Goal: Information Seeking & Learning: Check status

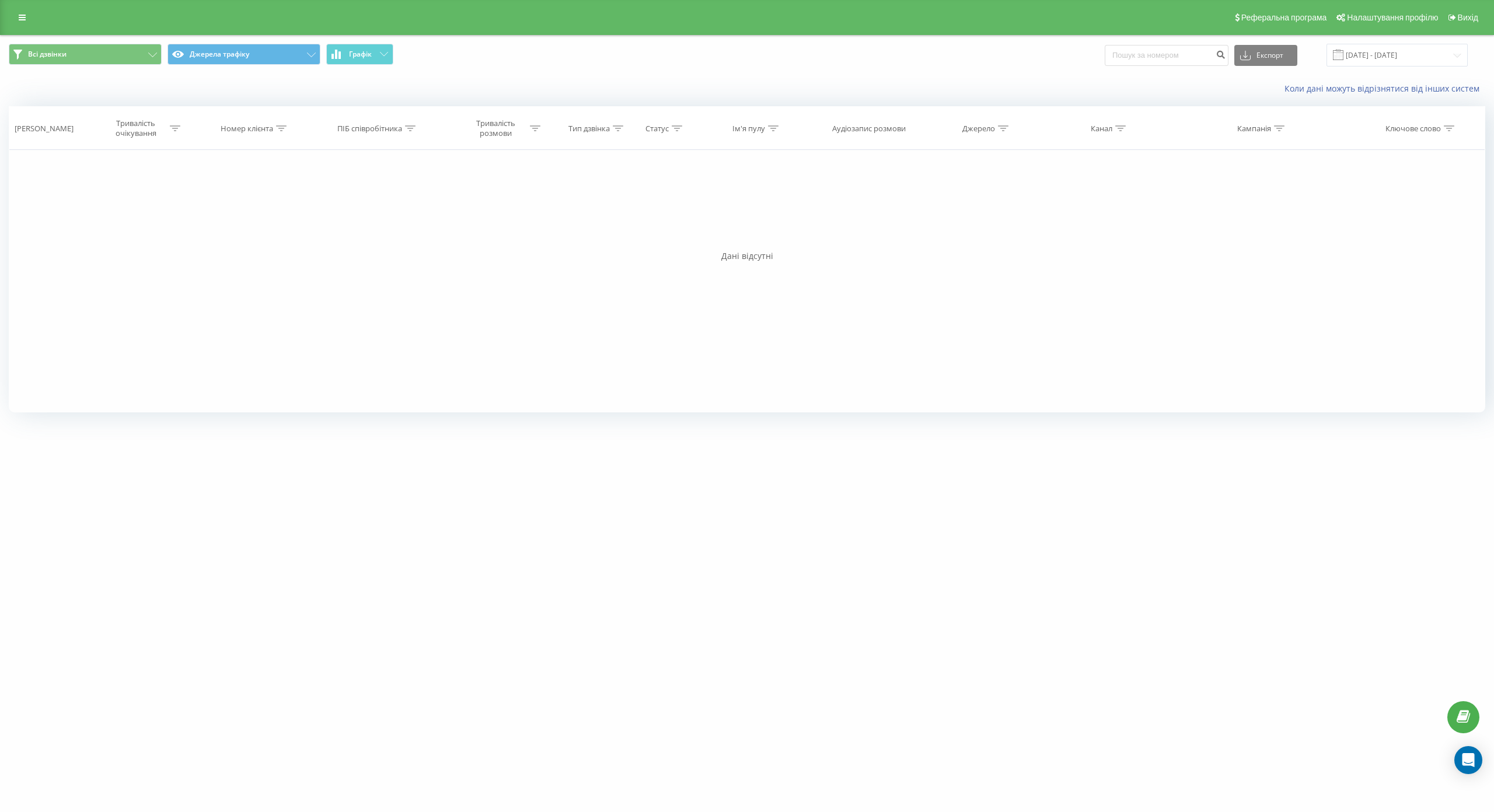
click at [1054, 610] on div "uts.ua Проекти uts.ua Центр звернень Журнал дзвінків Журнал повідомлень Звіт пр…" at bounding box center [747, 406] width 1494 height 812
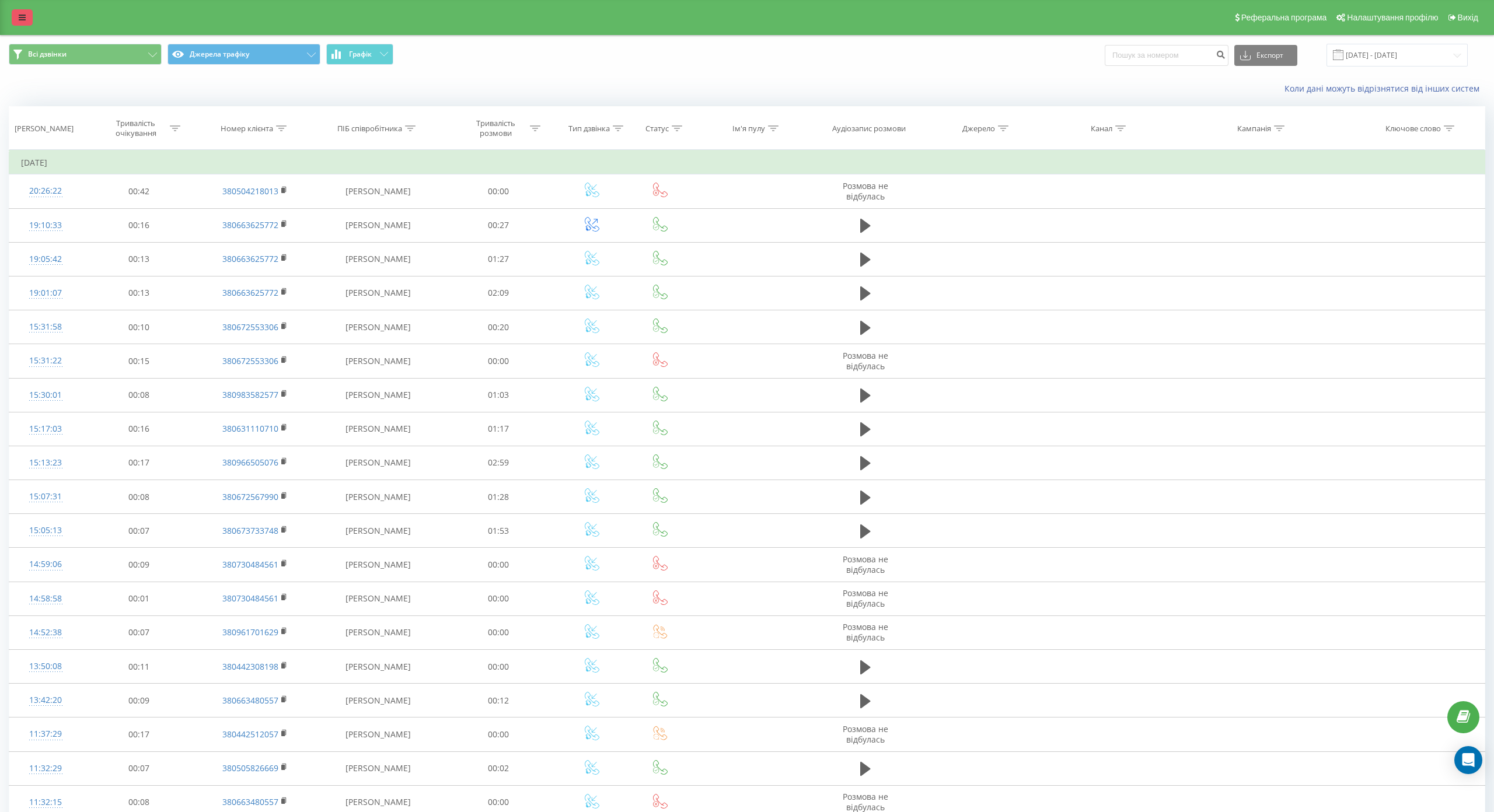
click at [30, 14] on link at bounding box center [22, 17] width 21 height 17
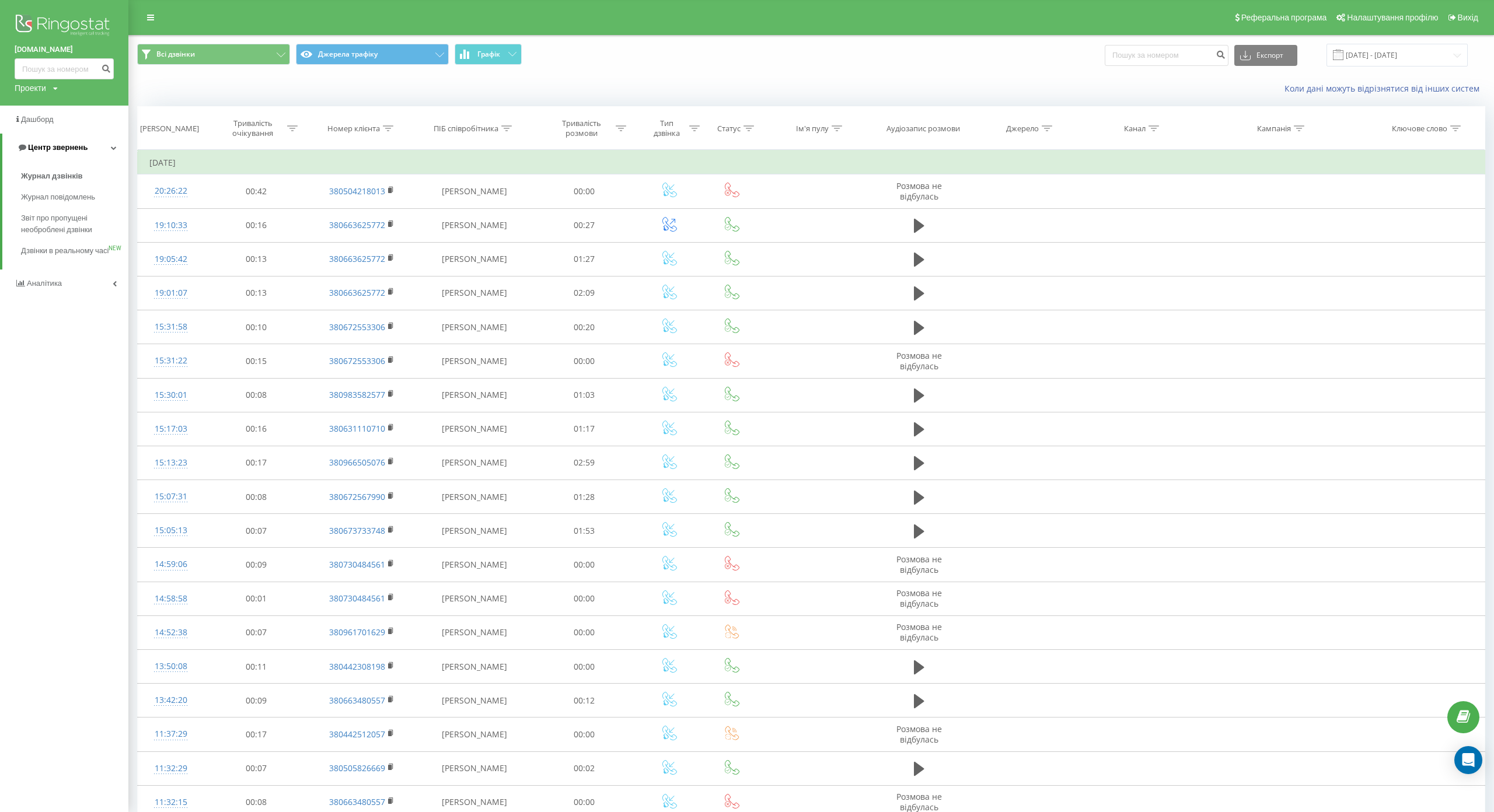
click at [112, 148] on icon at bounding box center [114, 148] width 6 height 6
click at [109, 145] on link "Центр звернень" at bounding box center [64, 148] width 128 height 28
click at [85, 253] on span "Дзвінки в реальному часі" at bounding box center [65, 256] width 89 height 23
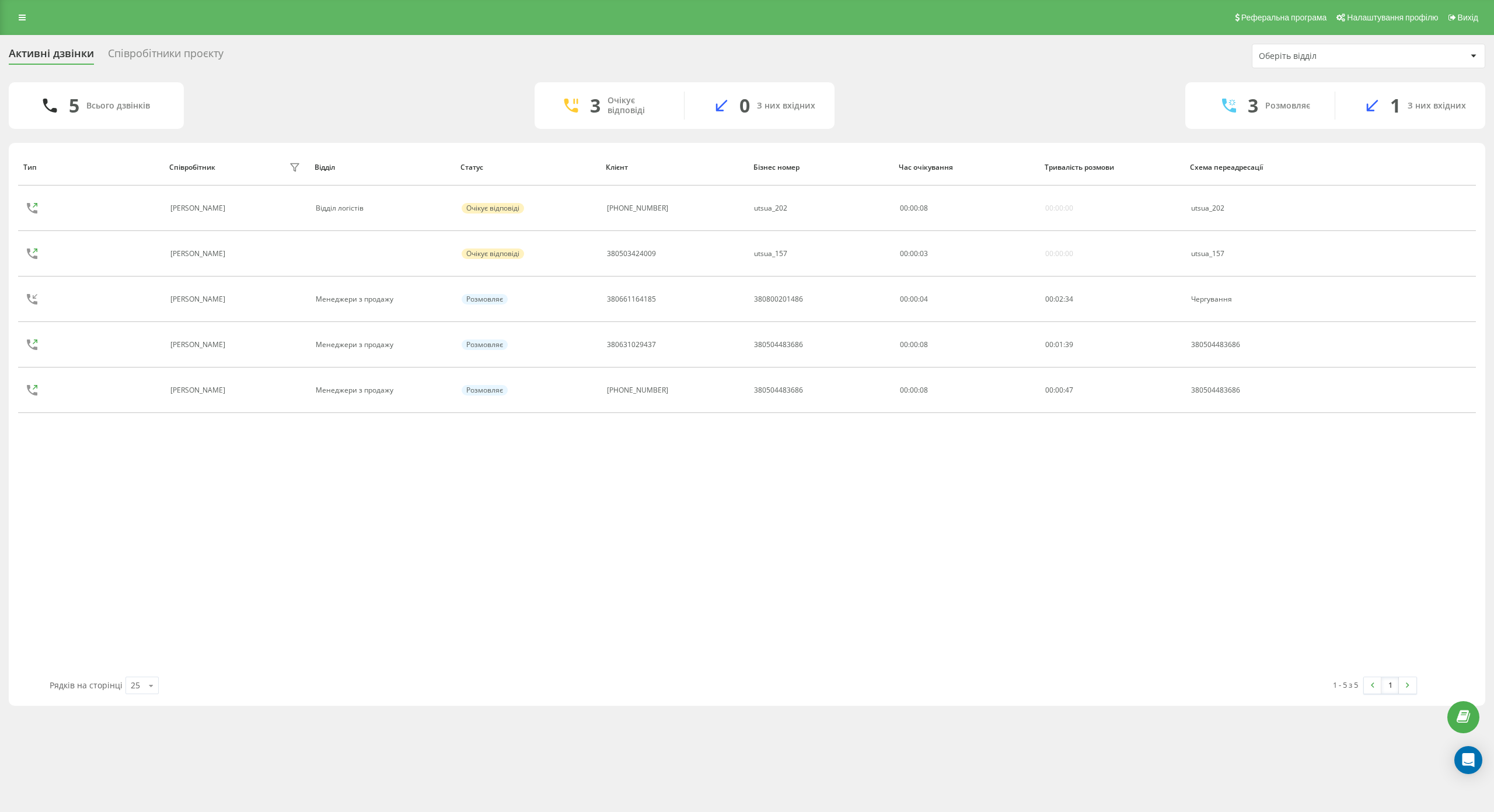
click at [207, 53] on div "Співробітники проєкту" at bounding box center [166, 56] width 115 height 18
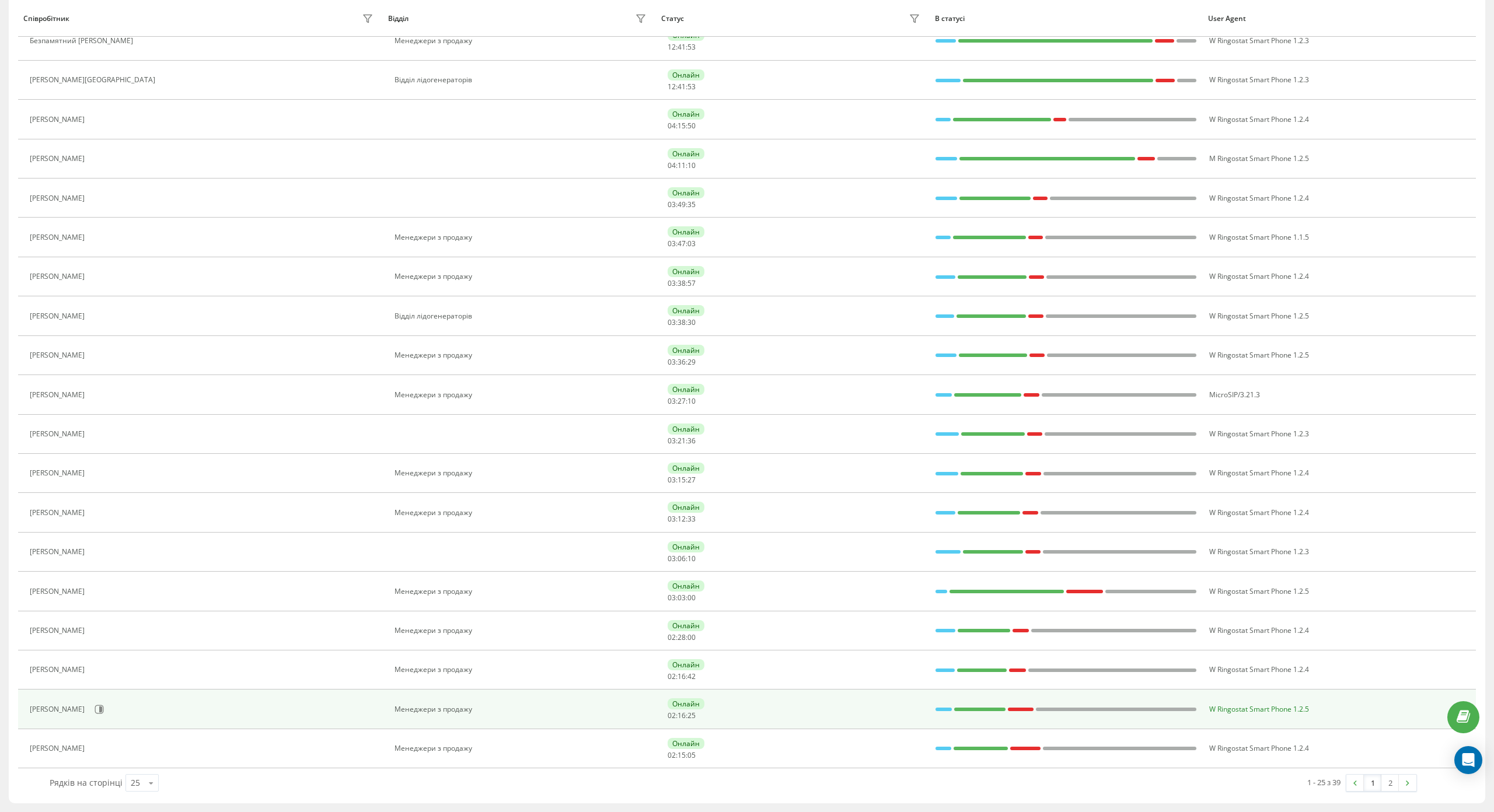
scroll to position [451, 0]
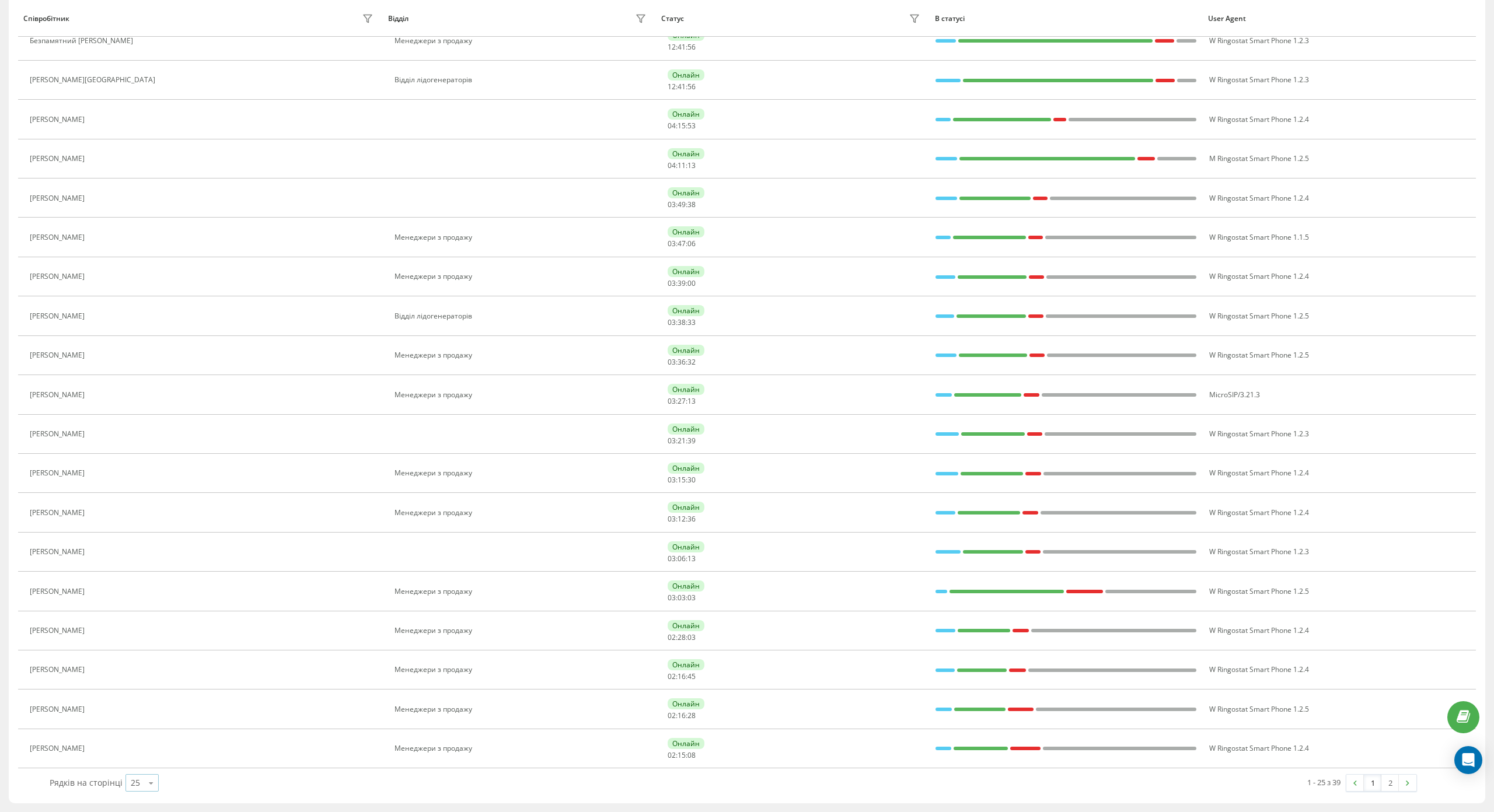
click at [145, 772] on icon at bounding box center [151, 783] width 17 height 23
click at [147, 758] on div "100" at bounding box center [142, 767] width 32 height 17
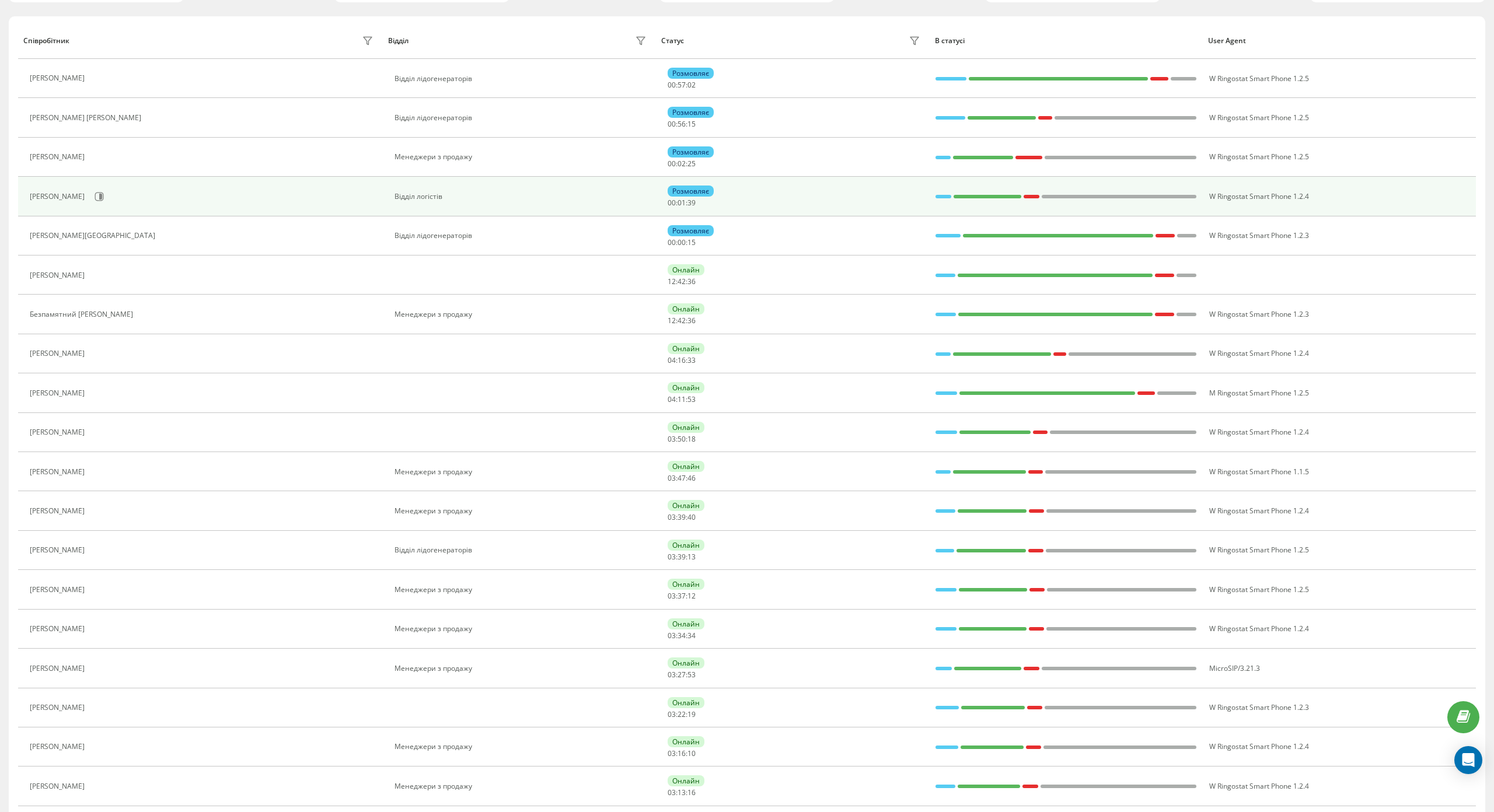
scroll to position [155, 0]
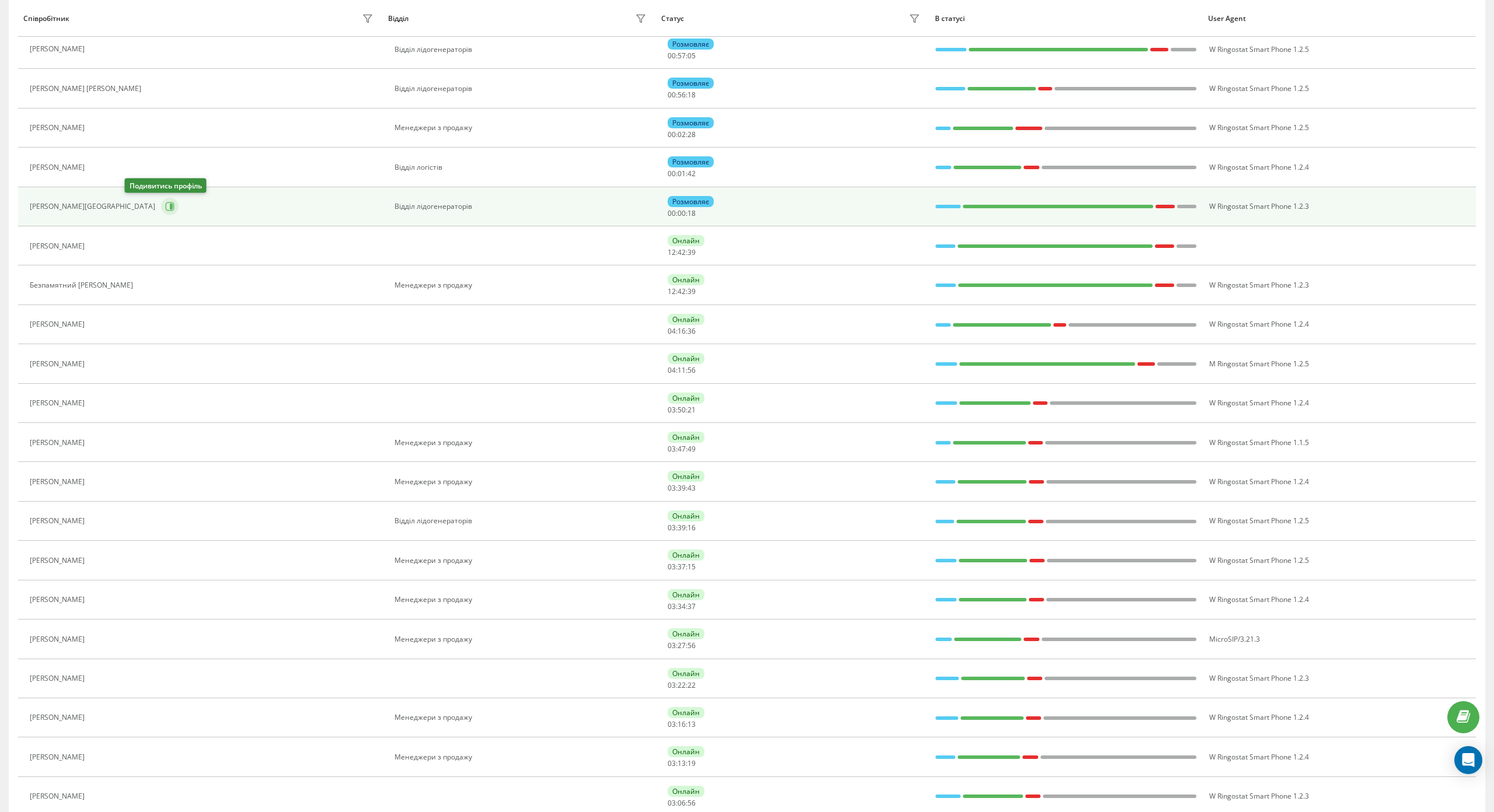
click at [170, 207] on icon at bounding box center [171, 207] width 3 height 6
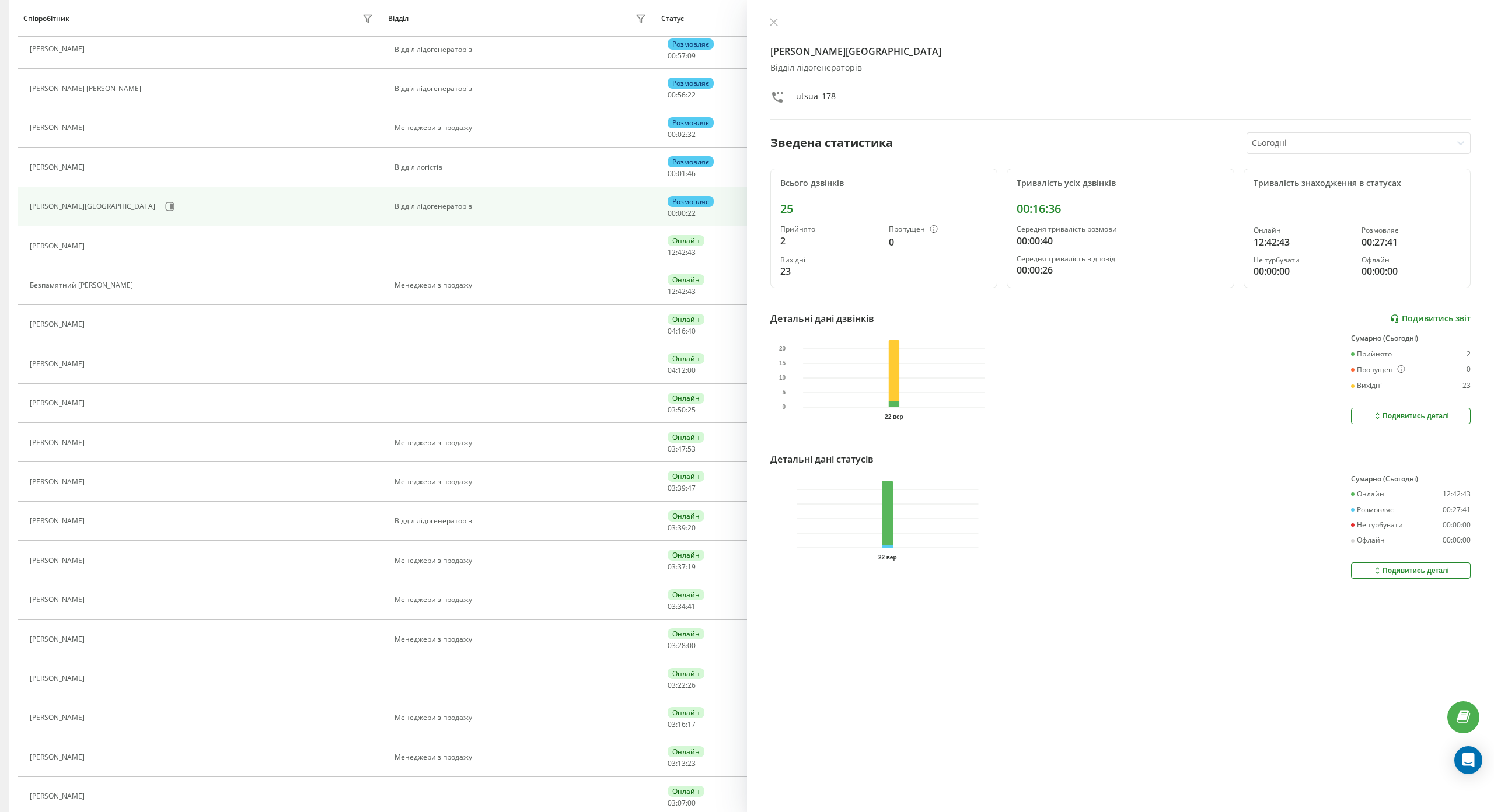
click at [1390, 324] on link "Подивитись звіт" at bounding box center [1430, 319] width 81 height 10
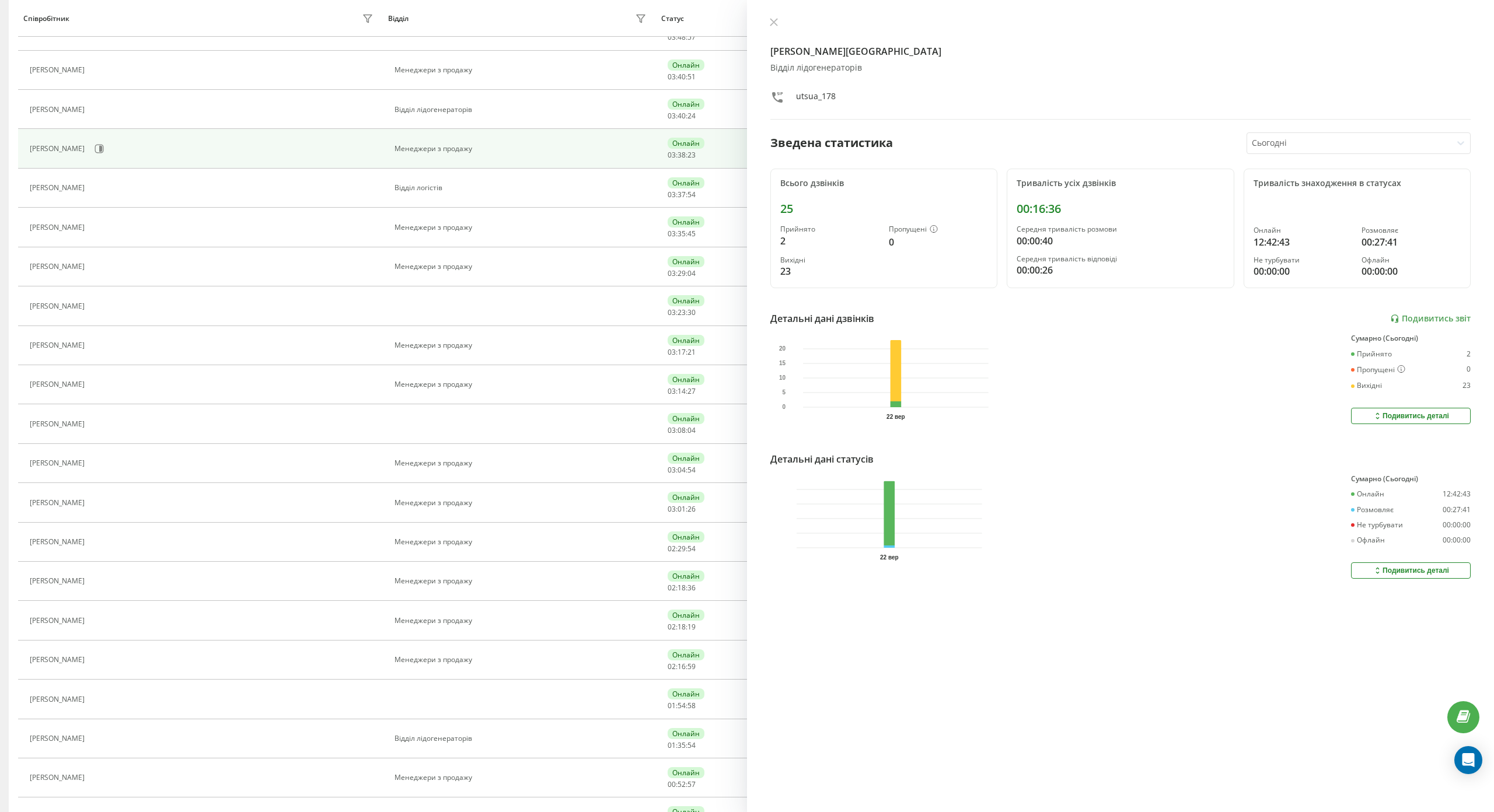
scroll to position [522, 0]
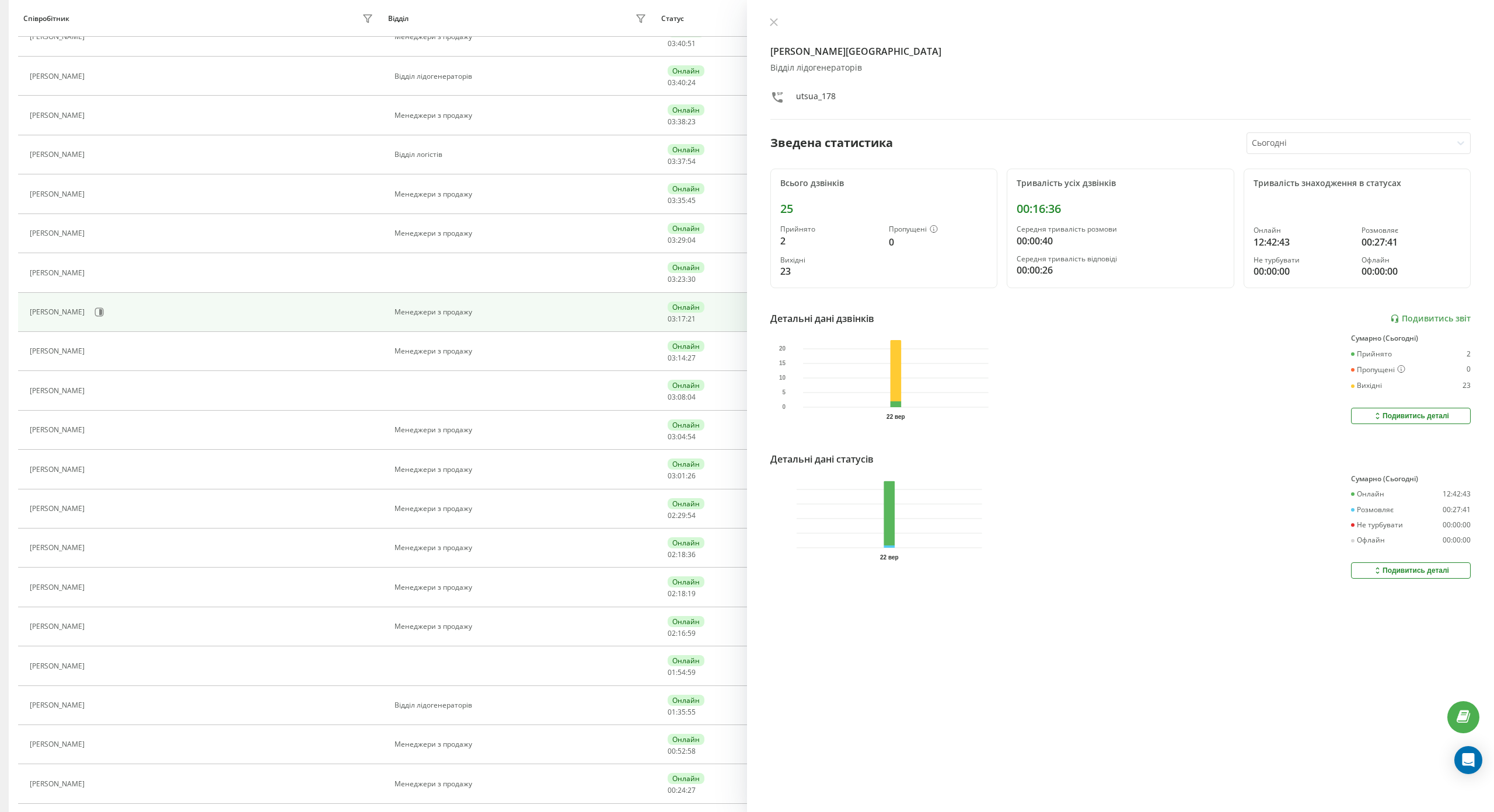
click at [192, 304] on div "Сердюк Ярослав Миколайович" at bounding box center [202, 312] width 346 height 20
click at [104, 307] on icon at bounding box center [99, 312] width 9 height 9
click at [1390, 314] on link "Подивитись звіт" at bounding box center [1430, 319] width 81 height 10
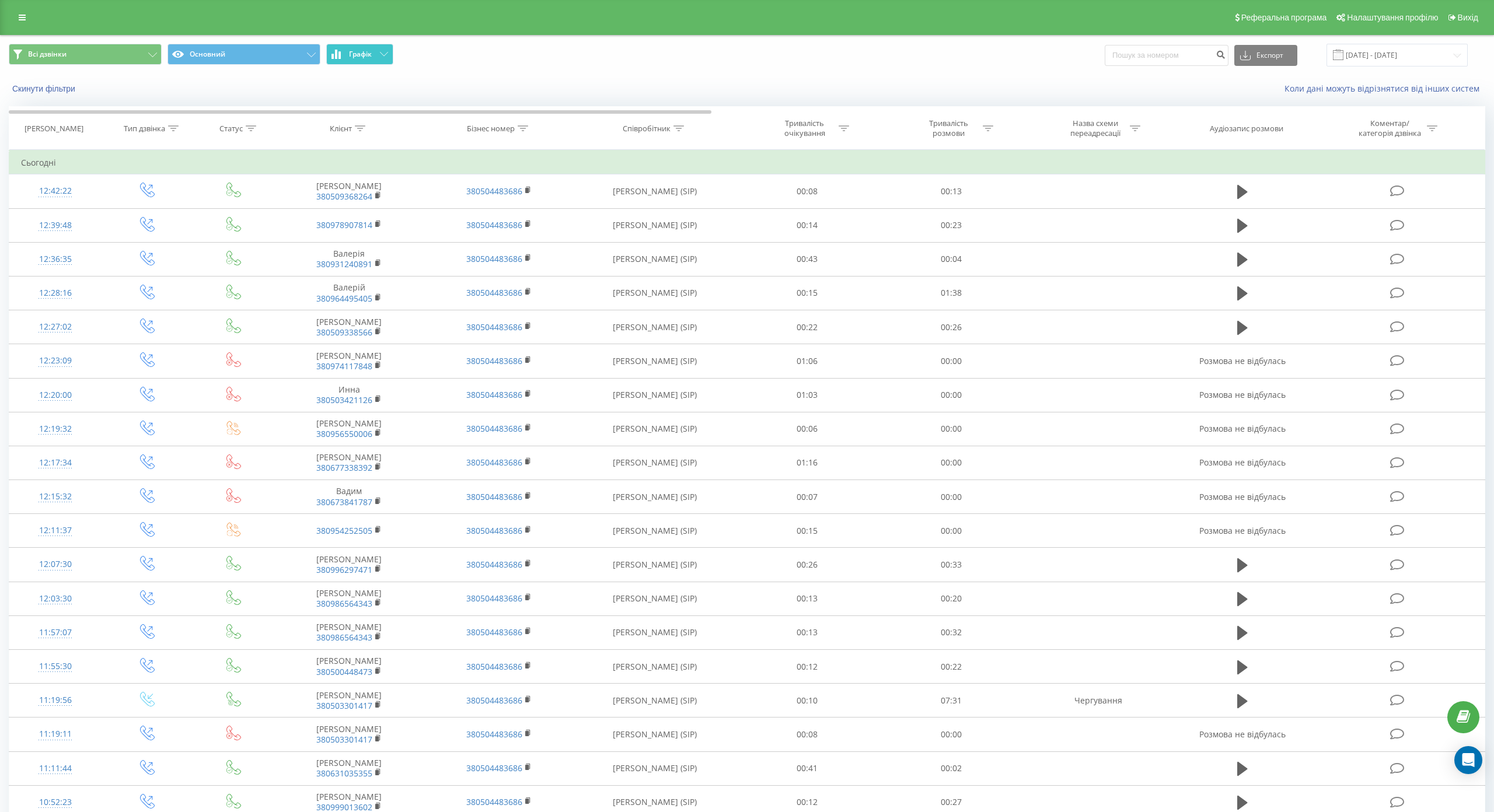
click at [363, 54] on span "Графік" at bounding box center [361, 54] width 23 height 8
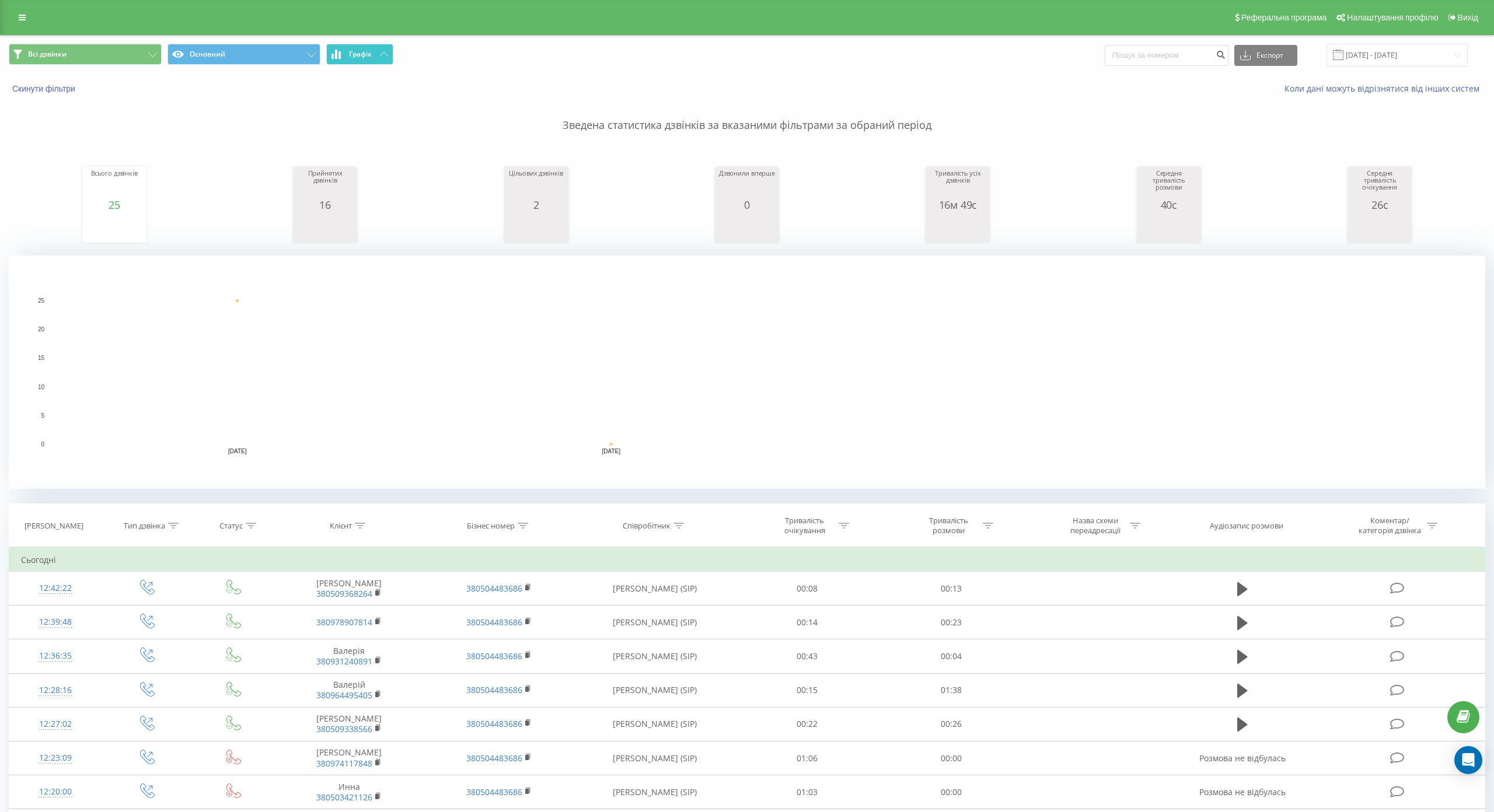
click at [371, 54] on span "Графік" at bounding box center [361, 54] width 23 height 8
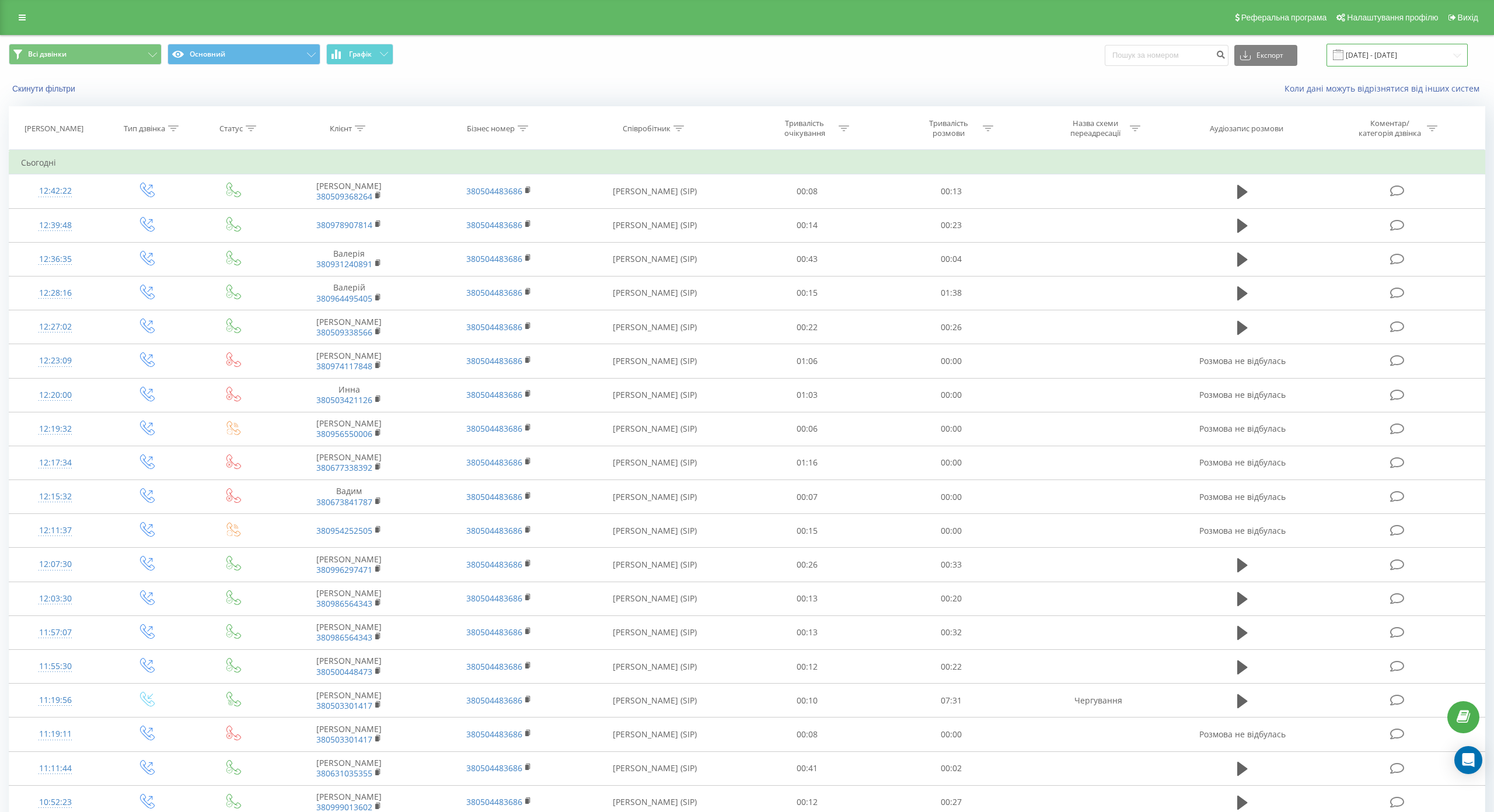
click at [1326, 54] on input "22.09.2025 - 22.09.2025" at bounding box center [1397, 55] width 141 height 23
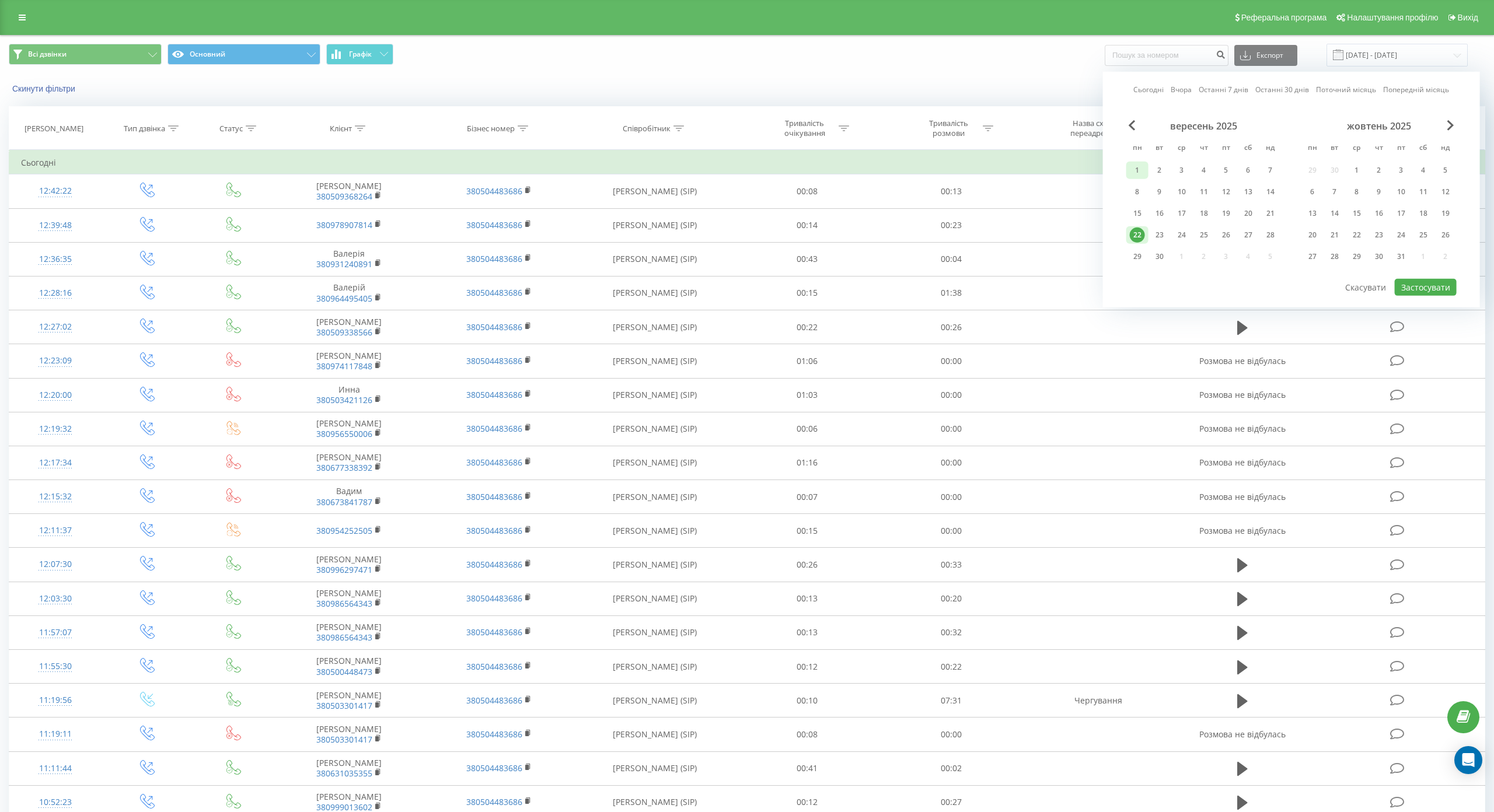
click at [1130, 163] on div "1" at bounding box center [1137, 170] width 15 height 15
click at [1130, 230] on div "22" at bounding box center [1137, 235] width 15 height 15
click at [1395, 283] on button "Застосувати" at bounding box center [1426, 287] width 62 height 17
type input "01.09.2025 - 22.09.2025"
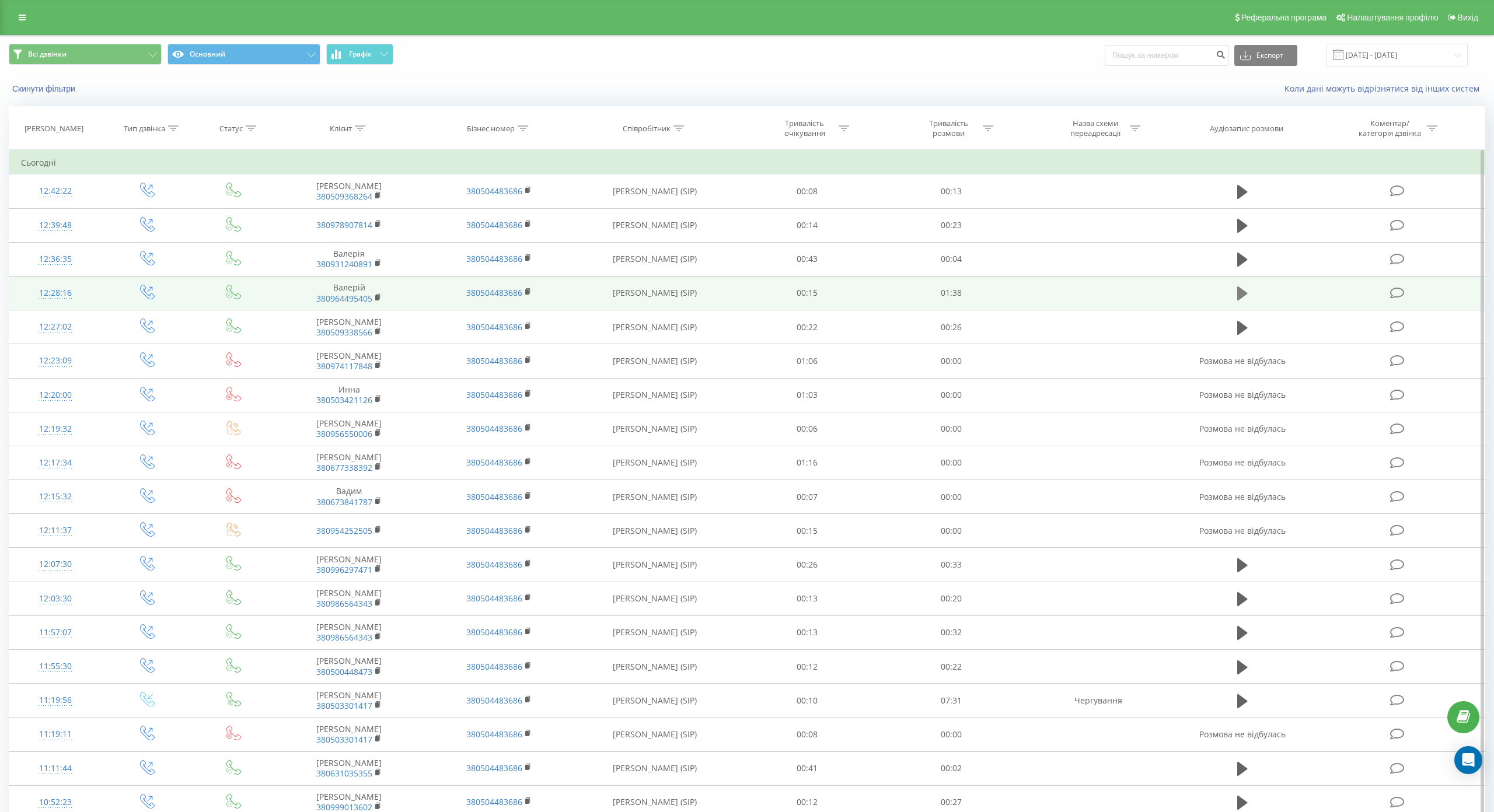
click at [1237, 292] on icon at bounding box center [1242, 293] width 11 height 14
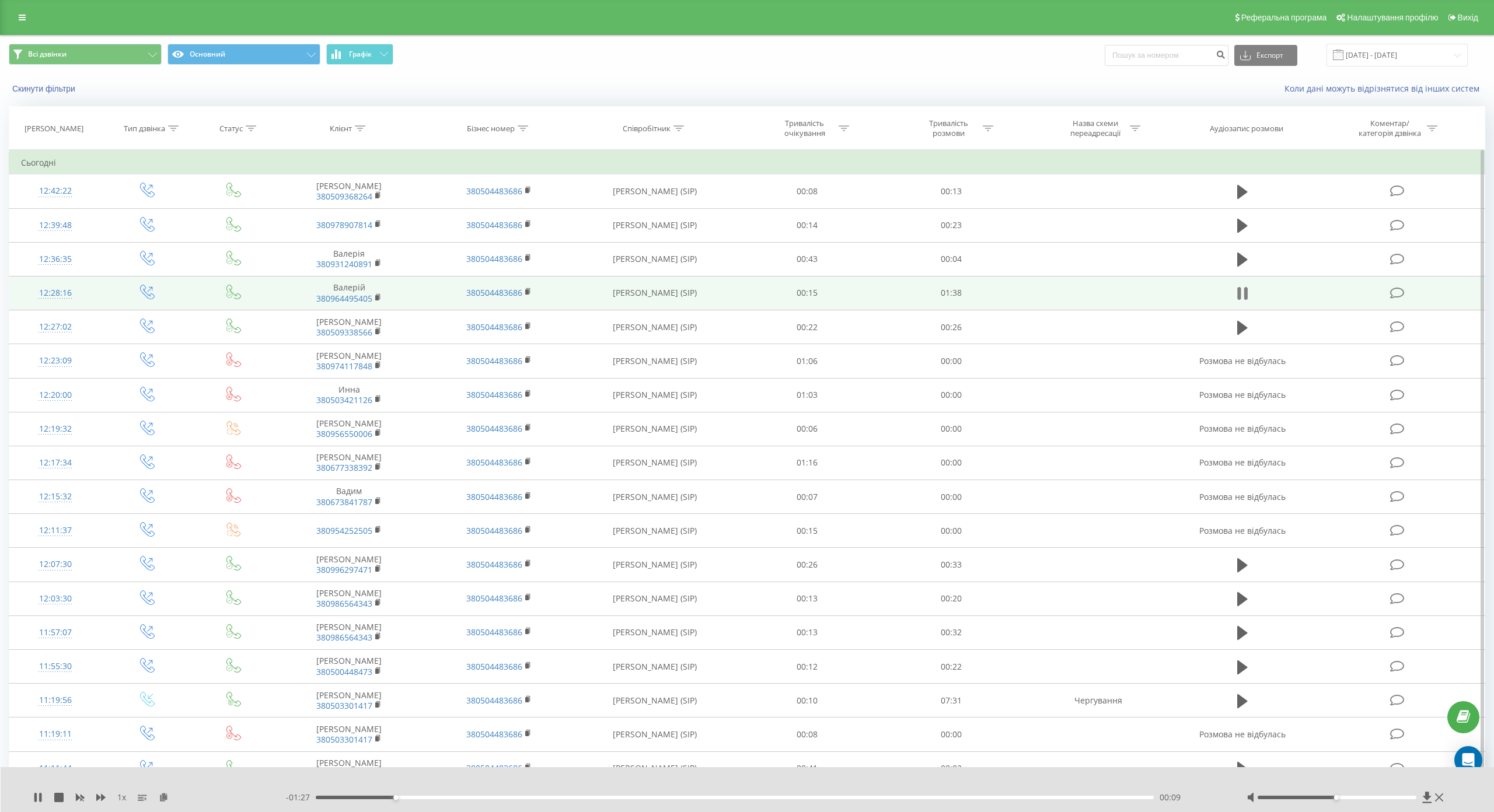
click at [1237, 291] on icon at bounding box center [1242, 293] width 11 height 17
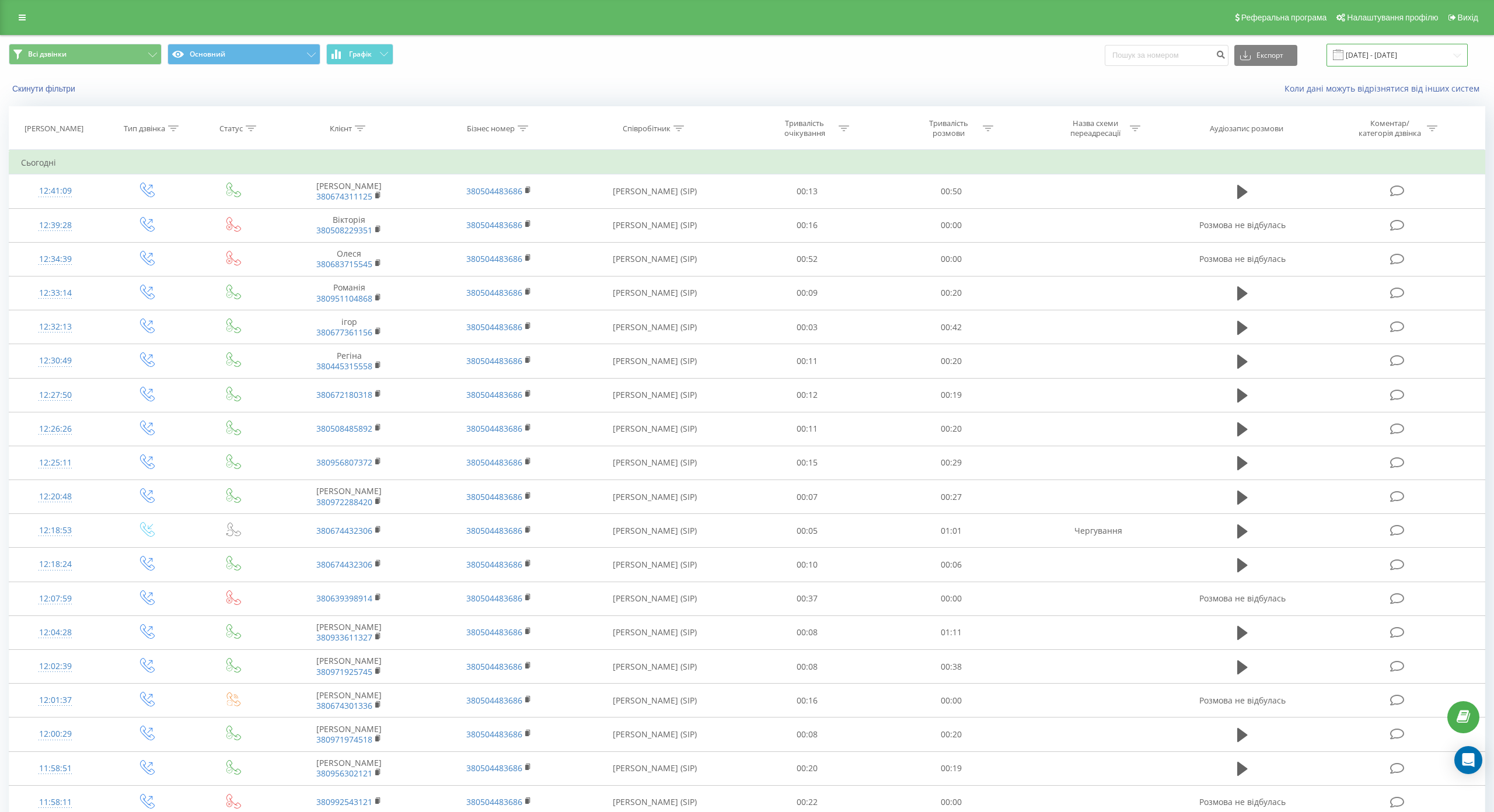
click at [1326, 52] on input "[DATE] - [DATE]" at bounding box center [1397, 55] width 141 height 23
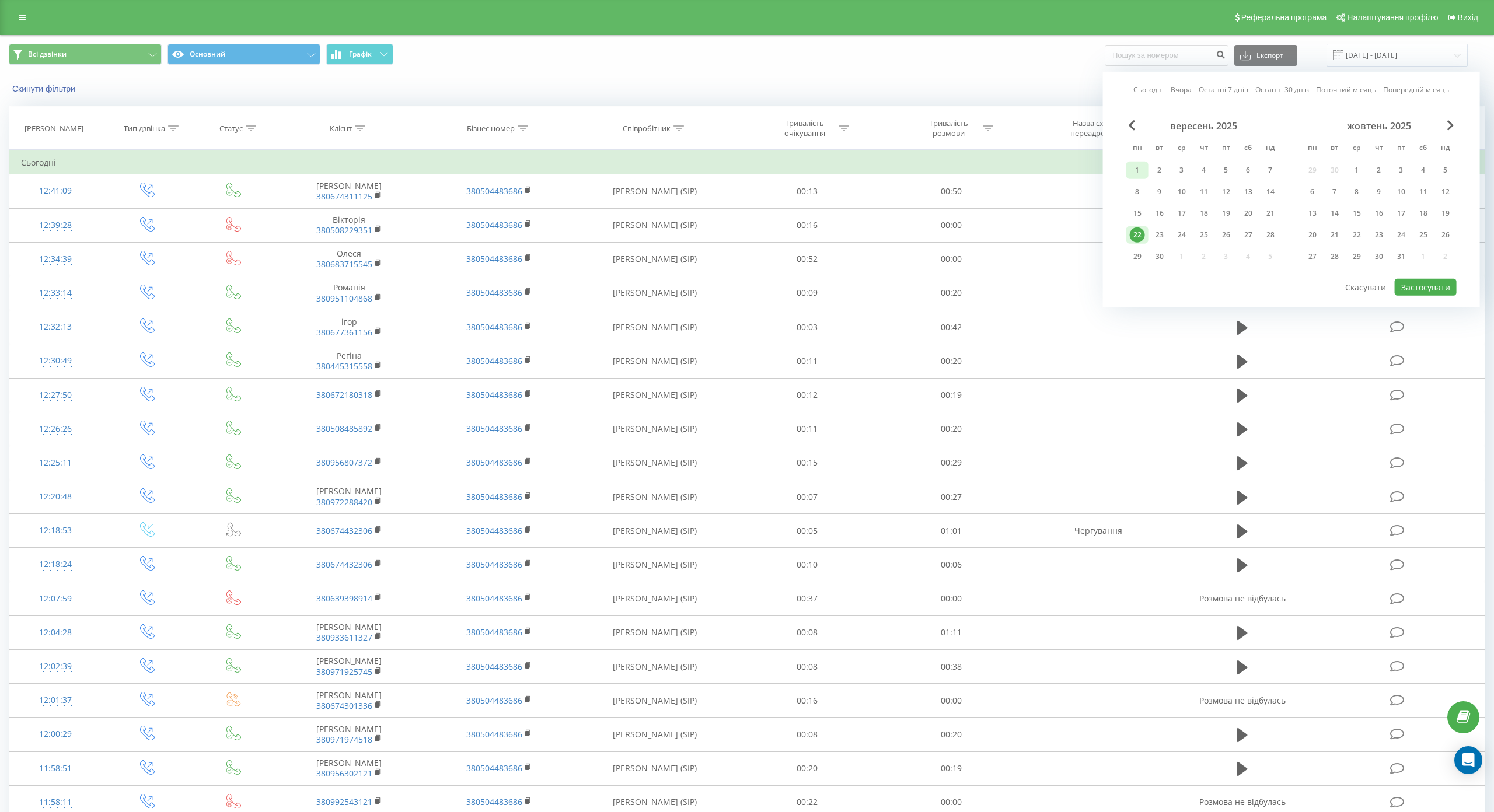
click at [1130, 170] on div "1" at bounding box center [1137, 170] width 15 height 15
drag, startPoint x: 490, startPoint y: 231, endPoint x: 526, endPoint y: 244, distance: 38.3
click at [1130, 232] on div "22" at bounding box center [1137, 235] width 15 height 15
click at [1130, 168] on div "1" at bounding box center [1137, 170] width 15 height 15
click at [1196, 171] on div "4" at bounding box center [1203, 170] width 15 height 15
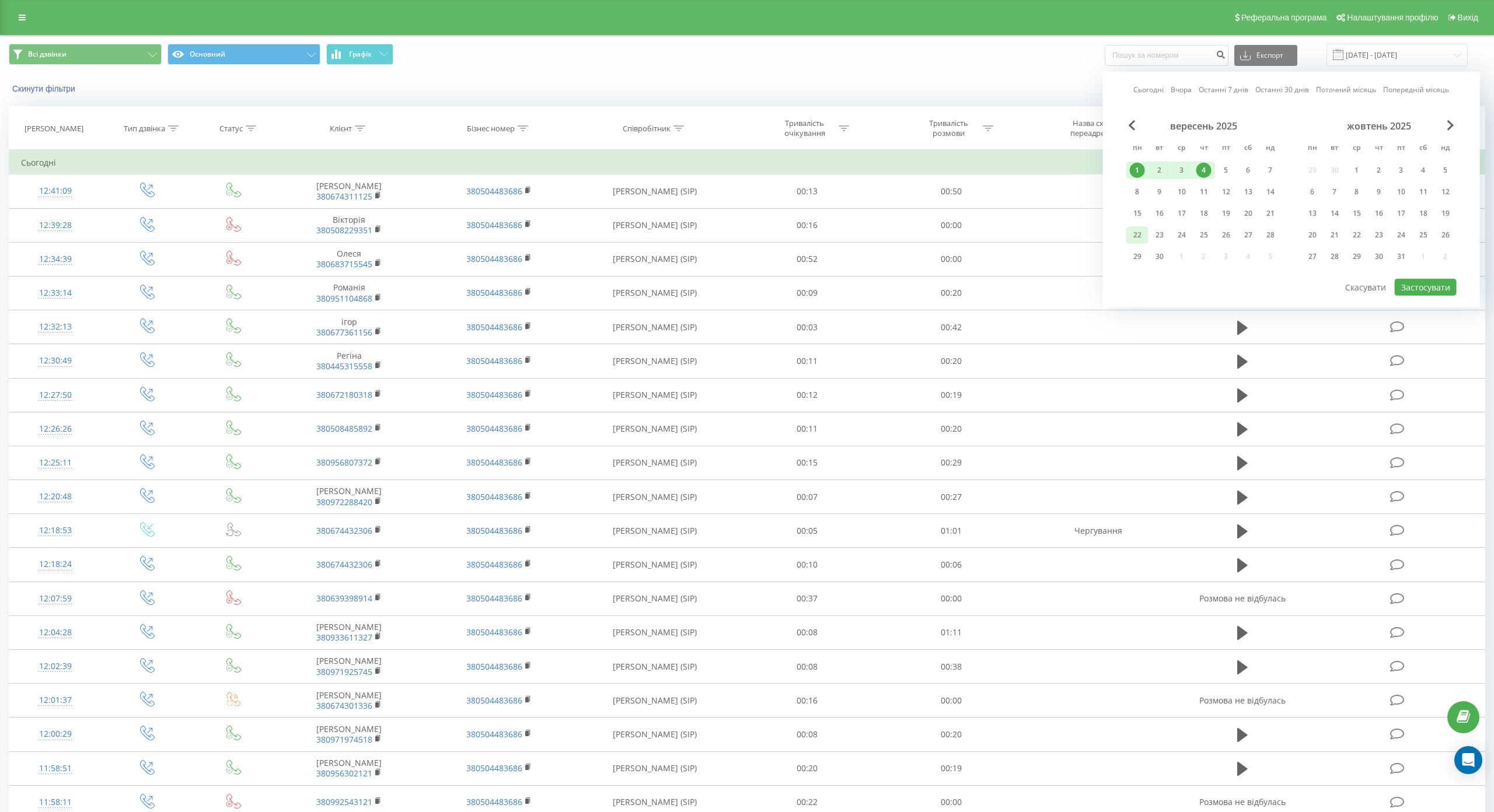
click at [1130, 235] on div "22" at bounding box center [1137, 235] width 15 height 15
click at [1196, 170] on div "4" at bounding box center [1203, 170] width 15 height 15
click at [1395, 288] on button "Застосувати" at bounding box center [1426, 287] width 62 height 17
type input "[DATE] - [DATE]"
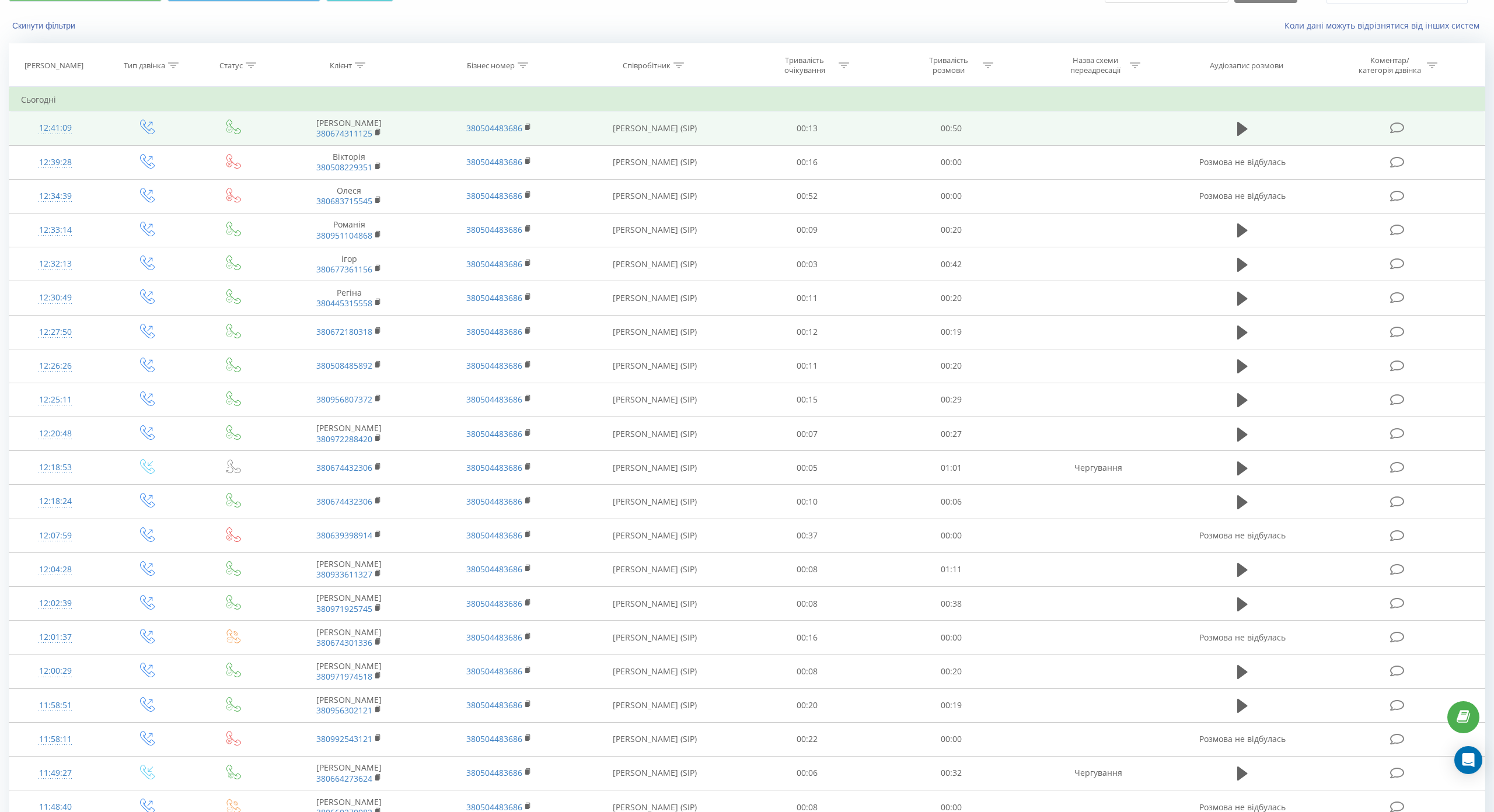
scroll to position [66, 0]
